Goal: Task Accomplishment & Management: Manage account settings

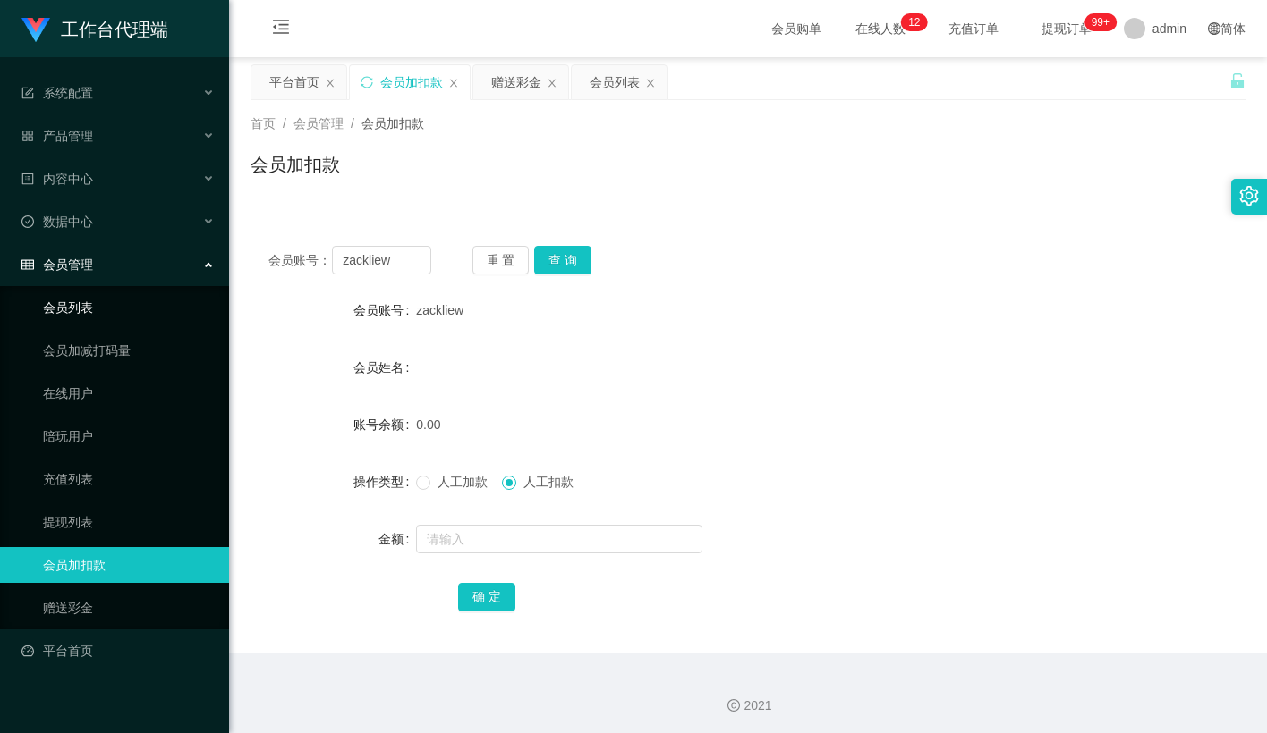
click at [84, 290] on link "会员列表" at bounding box center [129, 308] width 172 height 36
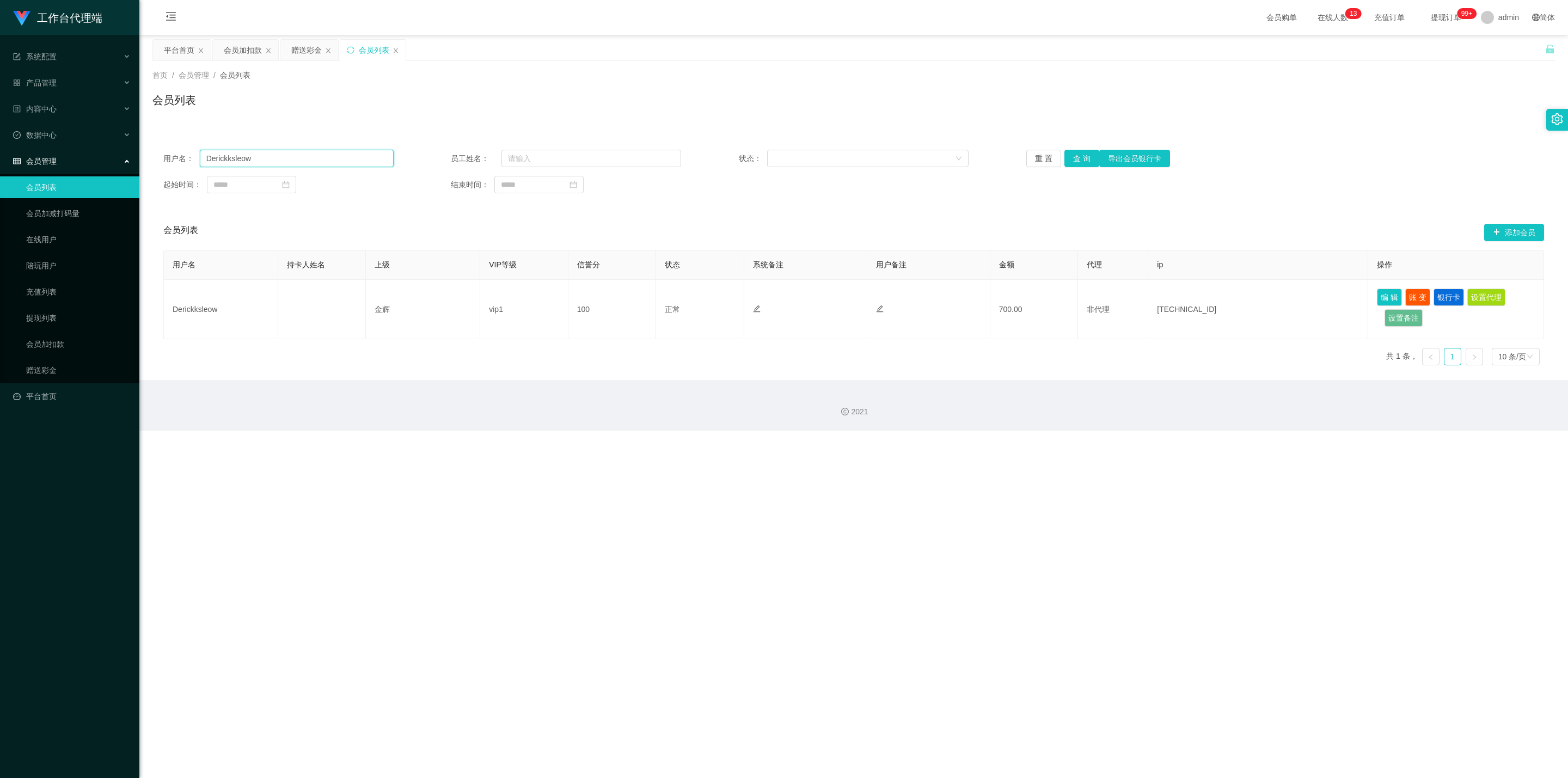
click at [325, 156] on input "Derickksleow" at bounding box center [296, 158] width 194 height 18
paste input "Nicole25"
type input "Nicole25"
click at [771, 156] on button "查 询" at bounding box center [1082, 158] width 35 height 18
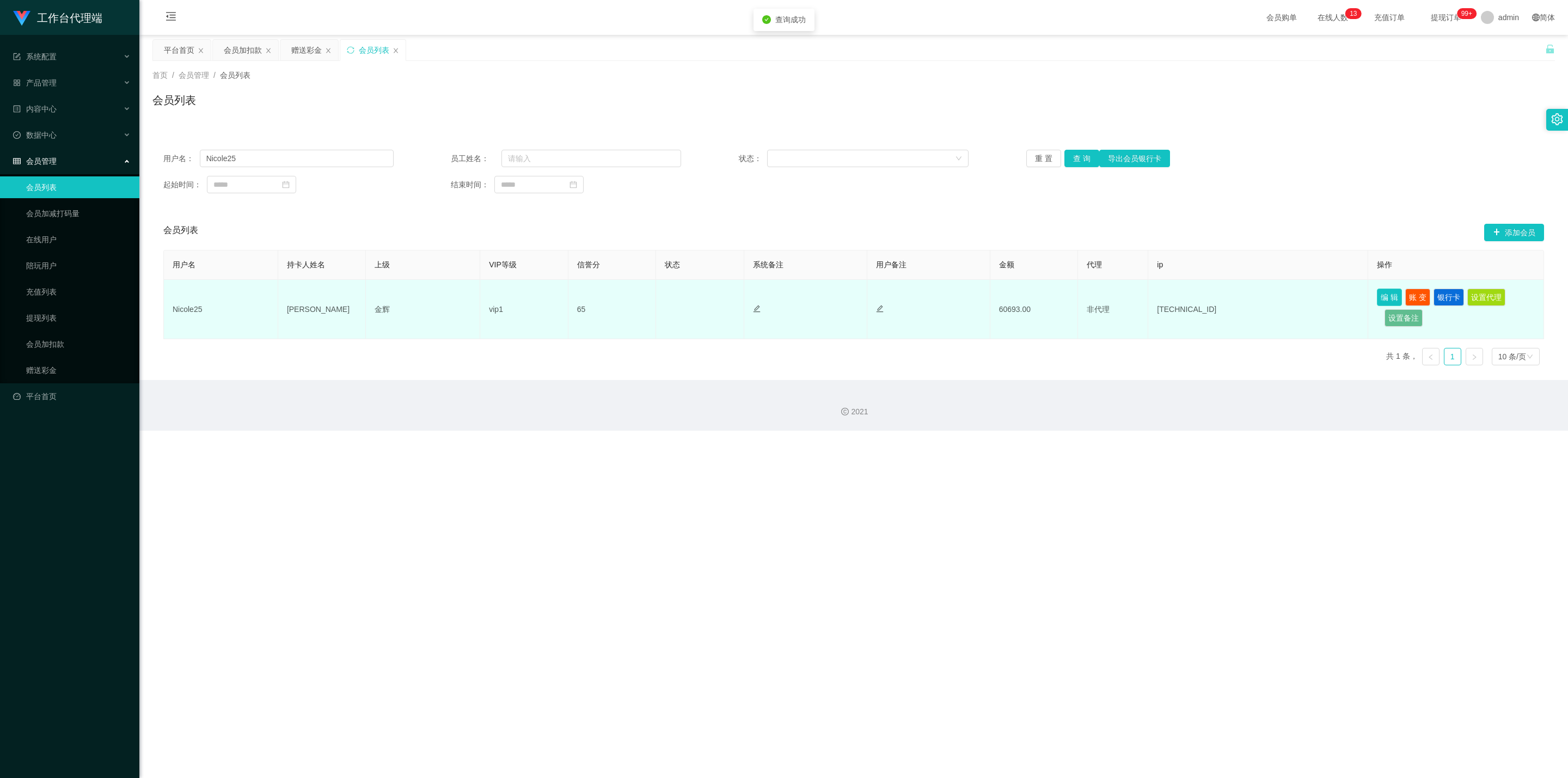
click at [771, 298] on button "编 辑" at bounding box center [1389, 297] width 25 height 18
type input "Nicole25"
type input "[PERSON_NAME]"
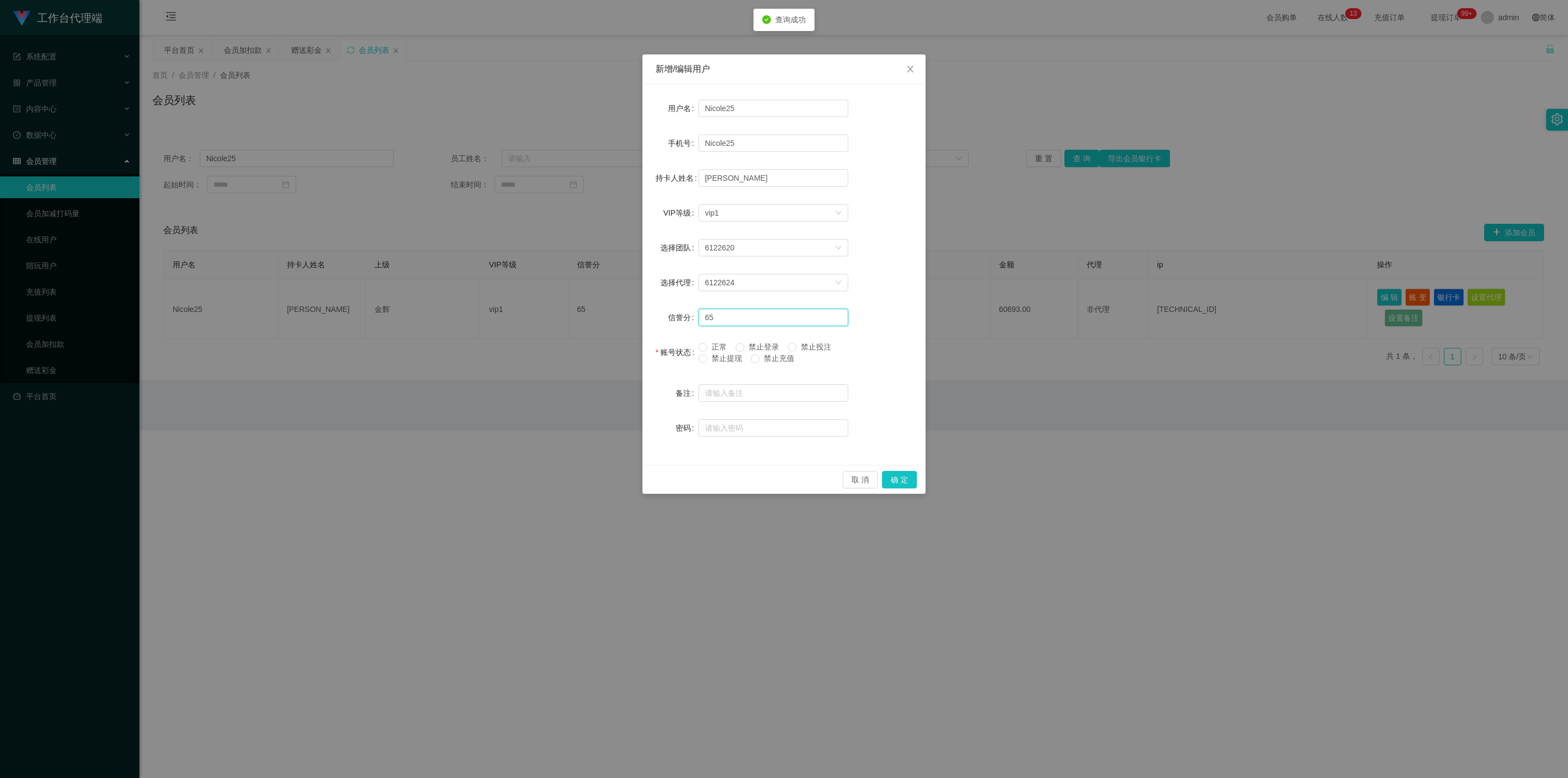
click at [735, 318] on input "65" at bounding box center [774, 317] width 150 height 18
type input "66"
click at [771, 446] on button "确 定" at bounding box center [899, 480] width 35 height 18
